Goal: Task Accomplishment & Management: Use online tool/utility

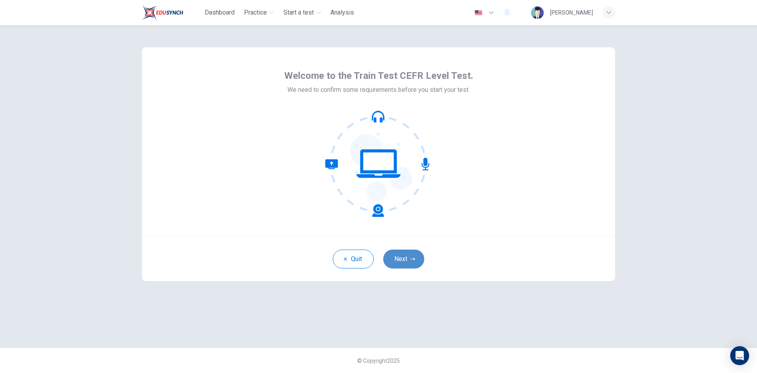
click at [406, 259] on button "Next" at bounding box center [403, 259] width 41 height 19
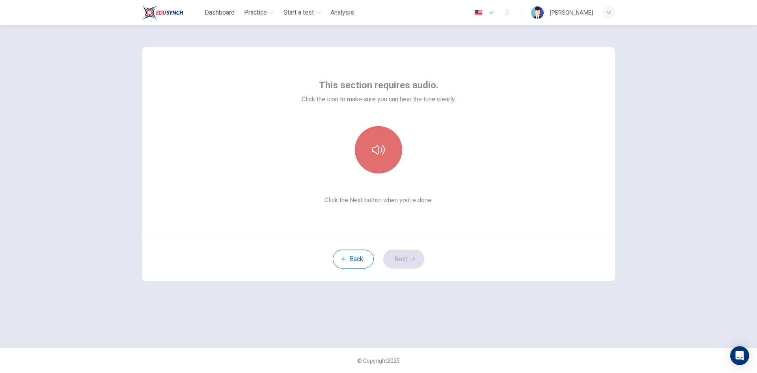
click at [383, 149] on icon "button" at bounding box center [378, 150] width 13 height 13
click at [380, 151] on icon "button" at bounding box center [378, 150] width 13 height 13
drag, startPoint x: 570, startPoint y: 363, endPoint x: 577, endPoint y: 364, distance: 6.8
click at [573, 364] on div "© Copyright 2025" at bounding box center [378, 360] width 757 height 25
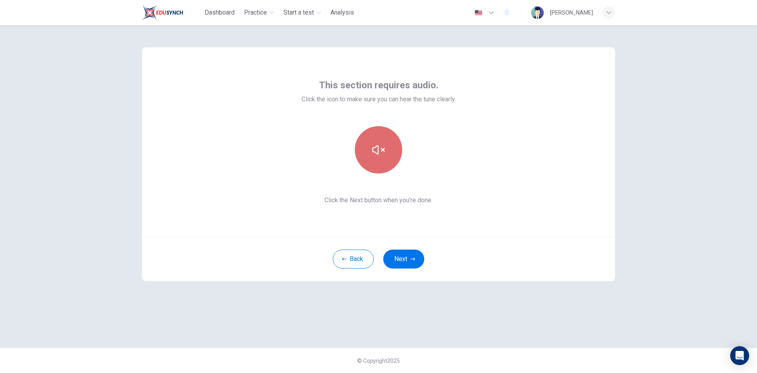
click at [375, 155] on icon "button" at bounding box center [378, 150] width 13 height 13
click at [565, 327] on div "This section requires audio. Click the icon to make sure you can hear the tune …" at bounding box center [378, 186] width 498 height 323
click at [405, 258] on button "Next" at bounding box center [403, 259] width 41 height 19
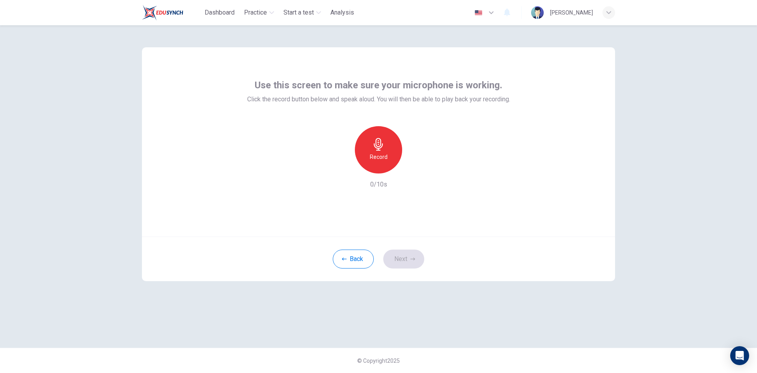
click at [381, 149] on icon "button" at bounding box center [378, 144] width 13 height 13
click at [396, 146] on div "Stop" at bounding box center [378, 149] width 47 height 47
click at [412, 168] on icon "button" at bounding box center [415, 167] width 8 height 8
click at [342, 167] on icon "button" at bounding box center [342, 167] width 7 height 7
click at [377, 151] on div "Record" at bounding box center [378, 149] width 47 height 47
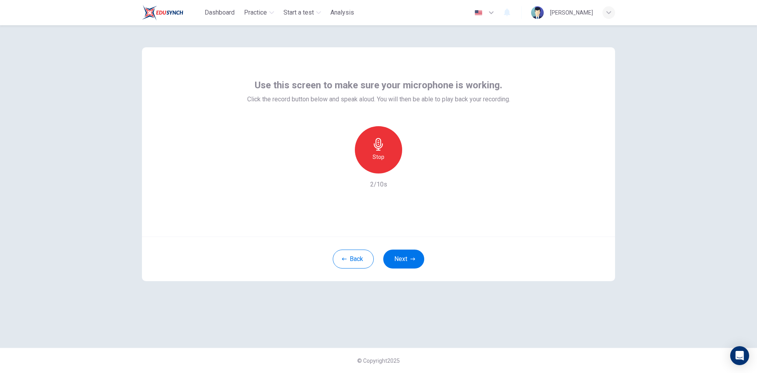
click at [377, 141] on icon "button" at bounding box center [378, 144] width 13 height 13
click at [415, 165] on icon "button" at bounding box center [415, 167] width 8 height 8
click at [341, 168] on icon "button" at bounding box center [342, 167] width 7 height 7
click at [375, 149] on icon "button" at bounding box center [378, 144] width 13 height 13
click at [383, 157] on h6 "Stop" at bounding box center [379, 156] width 12 height 9
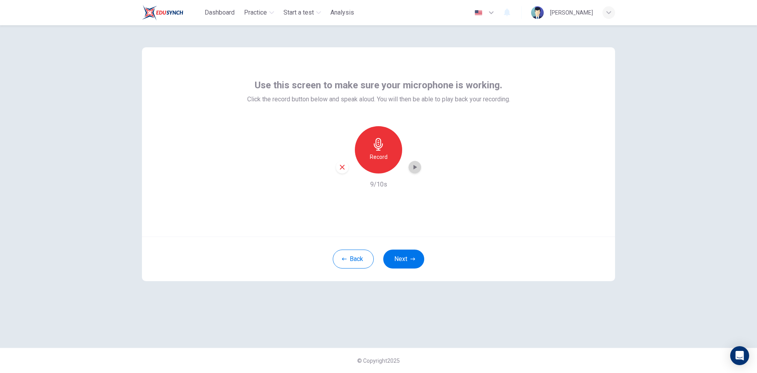
click at [415, 168] on icon "button" at bounding box center [416, 167] width 4 height 5
click at [376, 151] on div "Record" at bounding box center [378, 149] width 47 height 47
click at [379, 148] on icon "button" at bounding box center [378, 144] width 13 height 13
click at [381, 151] on div "Stop" at bounding box center [378, 149] width 47 height 47
click at [413, 164] on icon "button" at bounding box center [415, 167] width 8 height 8
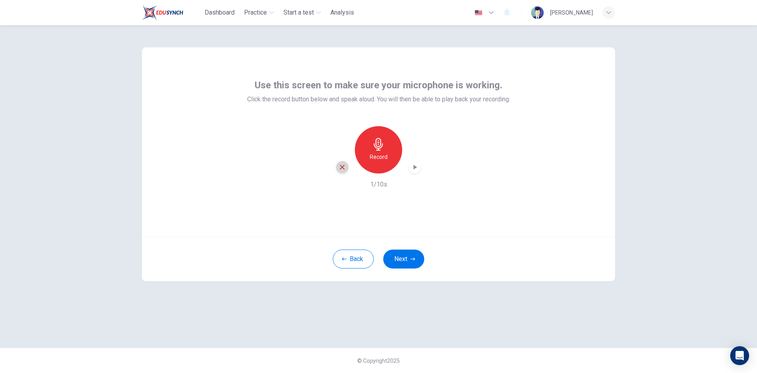
click at [344, 168] on icon "button" at bounding box center [342, 167] width 7 height 7
click at [379, 152] on h6 "Record" at bounding box center [379, 156] width 18 height 9
click at [415, 166] on icon "button" at bounding box center [415, 167] width 8 height 8
click at [344, 170] on icon "button" at bounding box center [342, 167] width 7 height 7
click at [409, 258] on button "Next" at bounding box center [403, 259] width 41 height 19
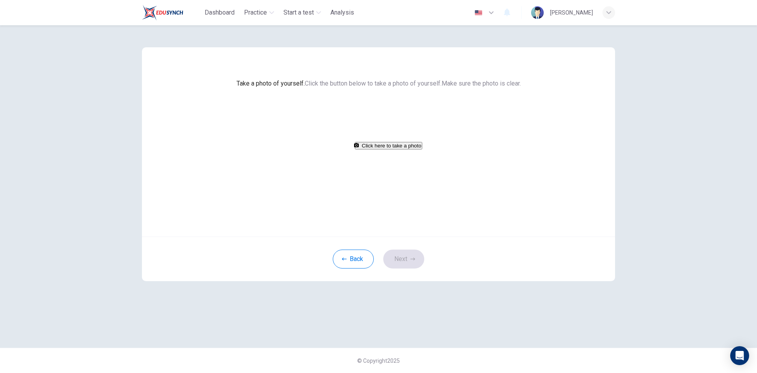
click at [400, 149] on button "Click here to take a photo" at bounding box center [388, 145] width 67 height 7
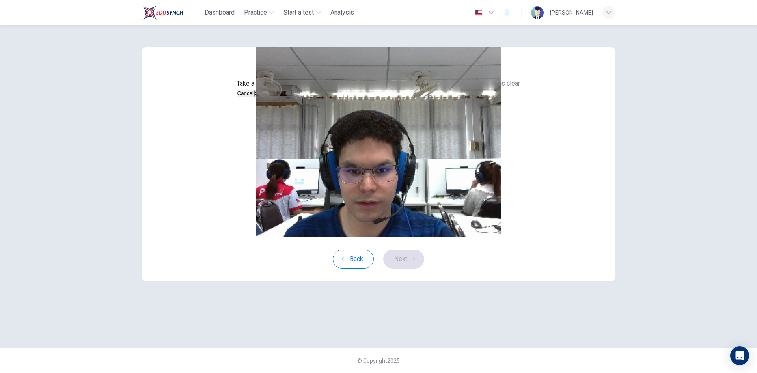
click at [268, 97] on button "Save" at bounding box center [260, 93] width 13 height 7
click at [412, 260] on icon "button" at bounding box center [413, 259] width 5 height 3
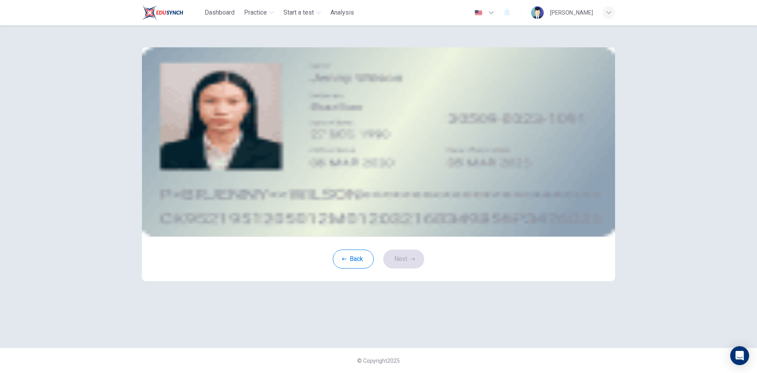
click at [208, 117] on button "take photo" at bounding box center [204, 112] width 8 height 9
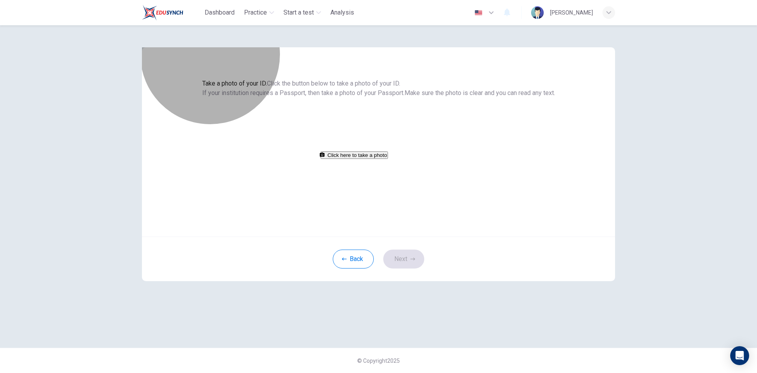
click at [388, 159] on button "Click here to take a photo" at bounding box center [354, 154] width 67 height 7
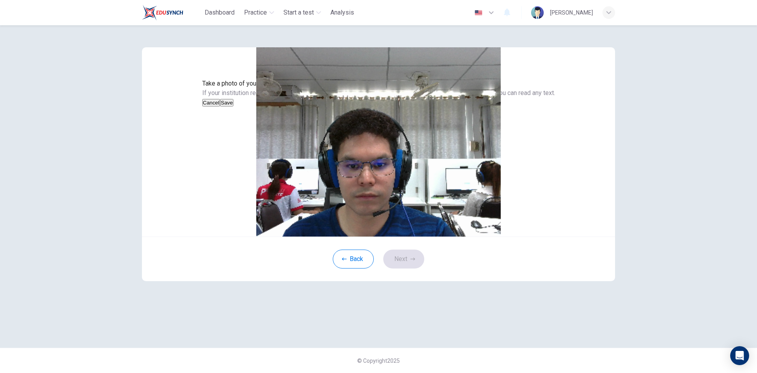
click at [233, 106] on button "Save" at bounding box center [226, 102] width 13 height 7
click at [440, 107] on div "Cancel Save" at bounding box center [378, 102] width 353 height 9
click at [233, 106] on button "Save" at bounding box center [226, 102] width 13 height 7
click at [395, 269] on button "Next" at bounding box center [403, 259] width 41 height 19
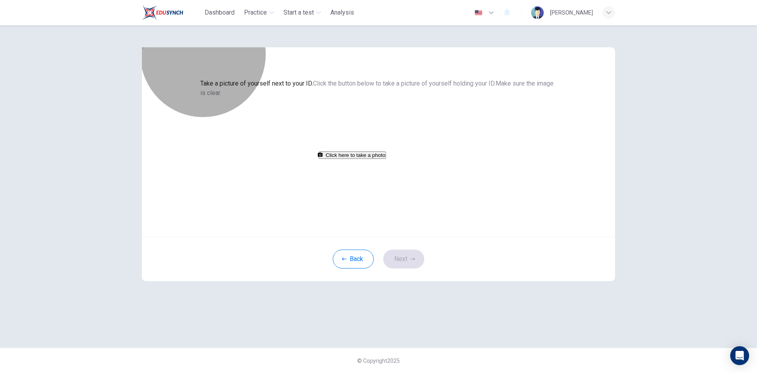
click at [386, 159] on button "Click here to take a photo" at bounding box center [352, 154] width 67 height 7
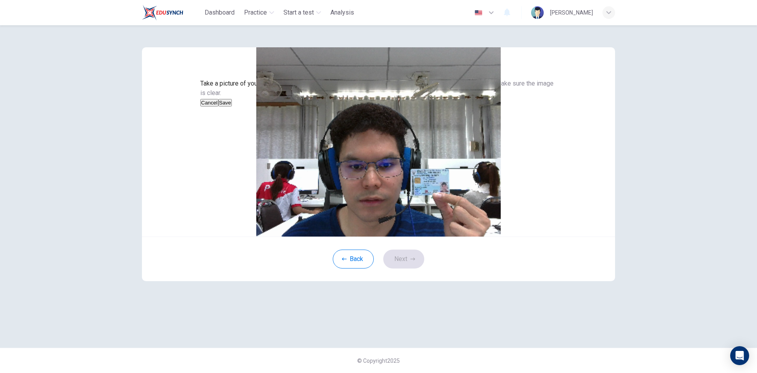
click at [232, 106] on button "Save" at bounding box center [224, 102] width 13 height 7
click at [408, 269] on button "Next" at bounding box center [403, 259] width 41 height 19
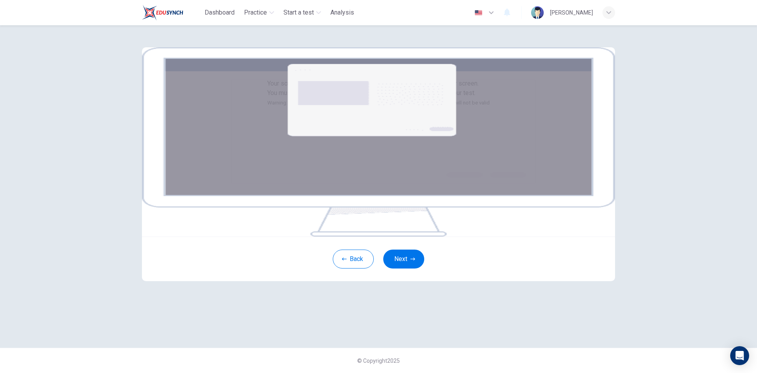
scroll to position [15, 0]
click at [404, 269] on button "Next" at bounding box center [403, 259] width 41 height 19
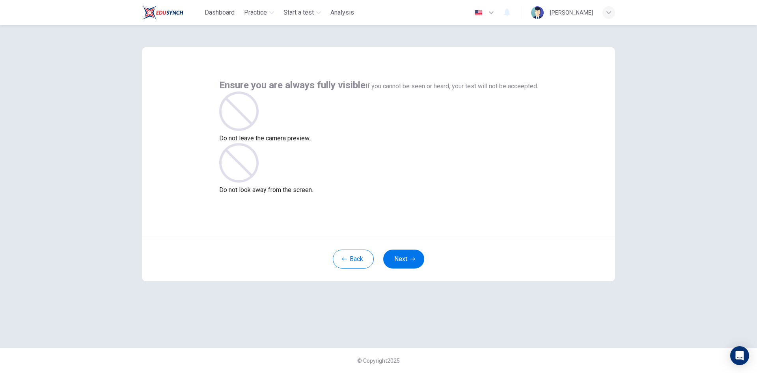
scroll to position [0, 0]
click at [407, 257] on button "Next" at bounding box center [403, 259] width 41 height 19
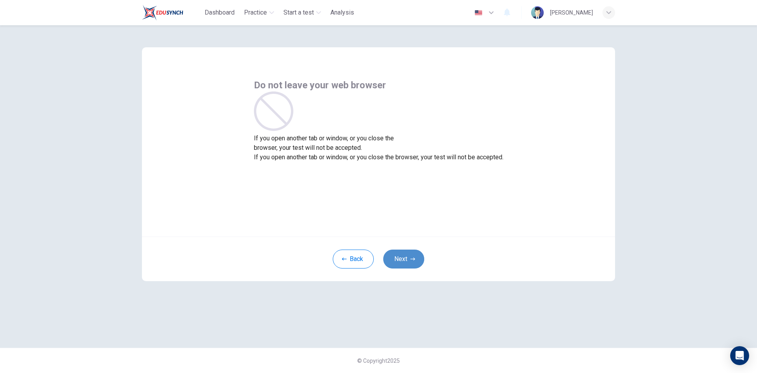
click at [414, 260] on icon "button" at bounding box center [413, 259] width 5 height 3
click at [411, 260] on icon "button" at bounding box center [413, 259] width 5 height 5
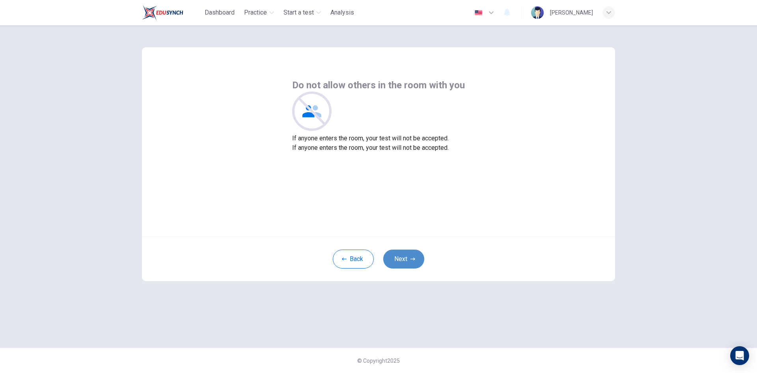
click at [411, 260] on icon "button" at bounding box center [413, 259] width 5 height 5
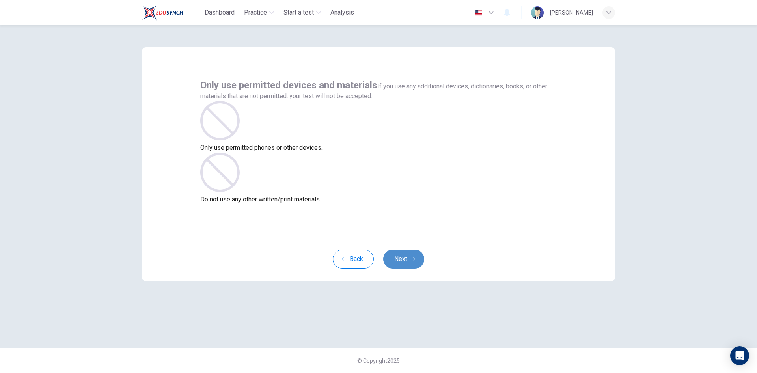
click at [411, 259] on icon "button" at bounding box center [413, 259] width 5 height 3
click at [408, 256] on button "Next" at bounding box center [403, 259] width 41 height 19
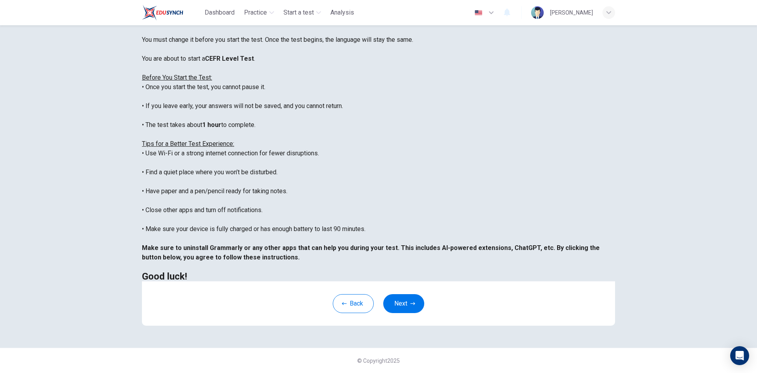
scroll to position [75, 0]
click at [397, 304] on button "Next" at bounding box center [403, 303] width 41 height 19
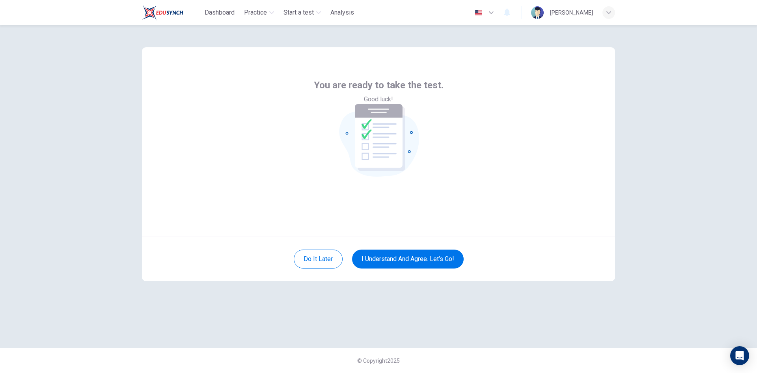
scroll to position [0, 0]
click at [413, 260] on button "I understand and agree. Let’s go!" at bounding box center [408, 259] width 112 height 19
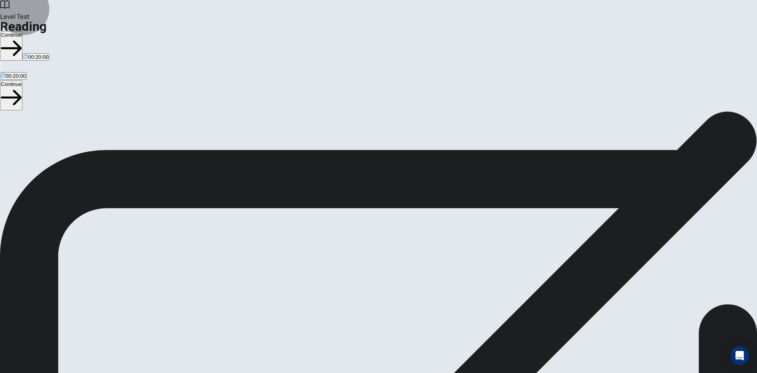
click at [22, 31] on button "Continue" at bounding box center [11, 46] width 22 height 30
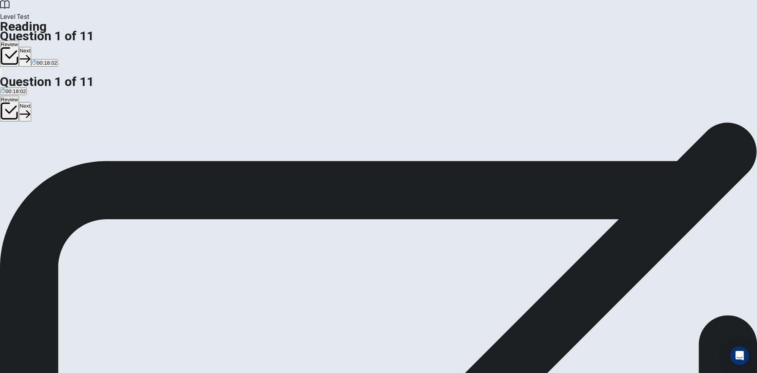
scroll to position [61, 0]
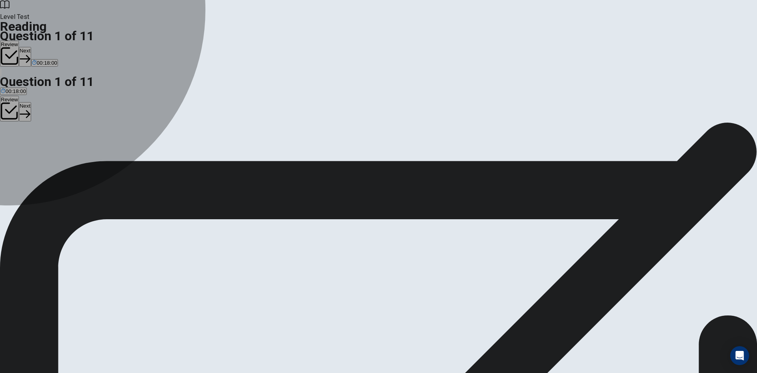
drag, startPoint x: 168, startPoint y: 108, endPoint x: 172, endPoint y: 107, distance: 4.0
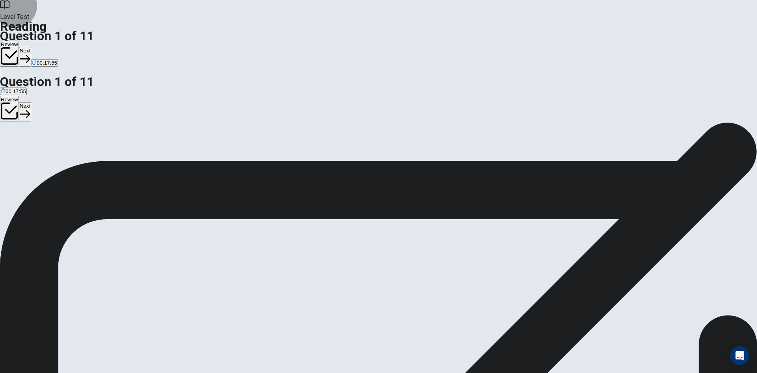
click at [31, 47] on button "Next" at bounding box center [25, 56] width 12 height 19
